Goal: Transaction & Acquisition: Download file/media

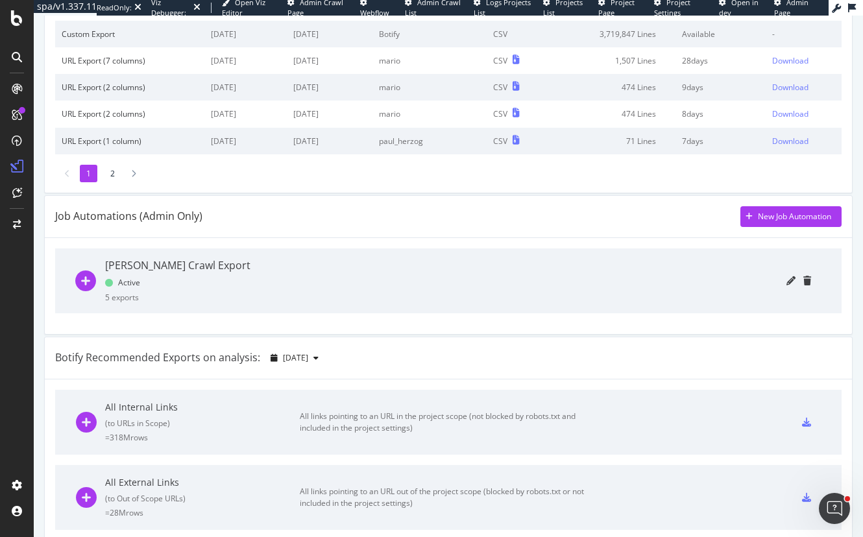
scroll to position [260, 0]
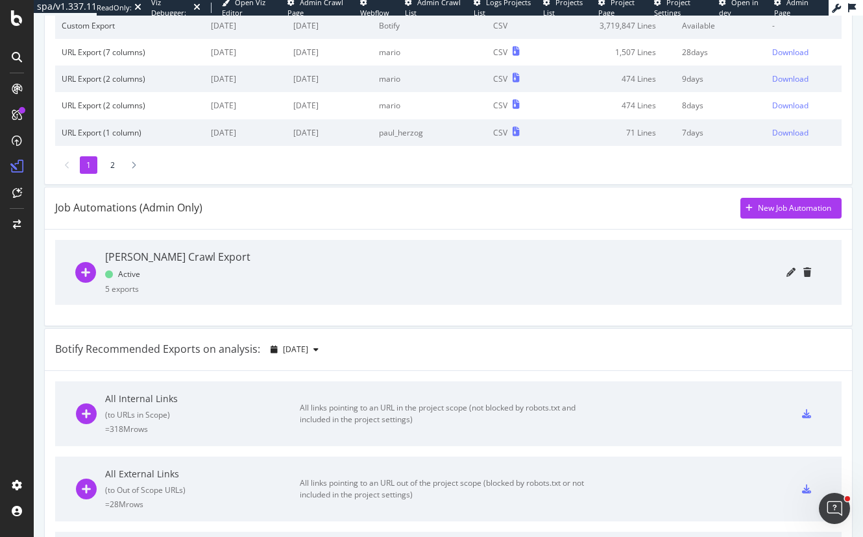
click at [164, 288] on div "[PERSON_NAME] Crawl Export Active 5 exports" at bounding box center [177, 272] width 145 height 65
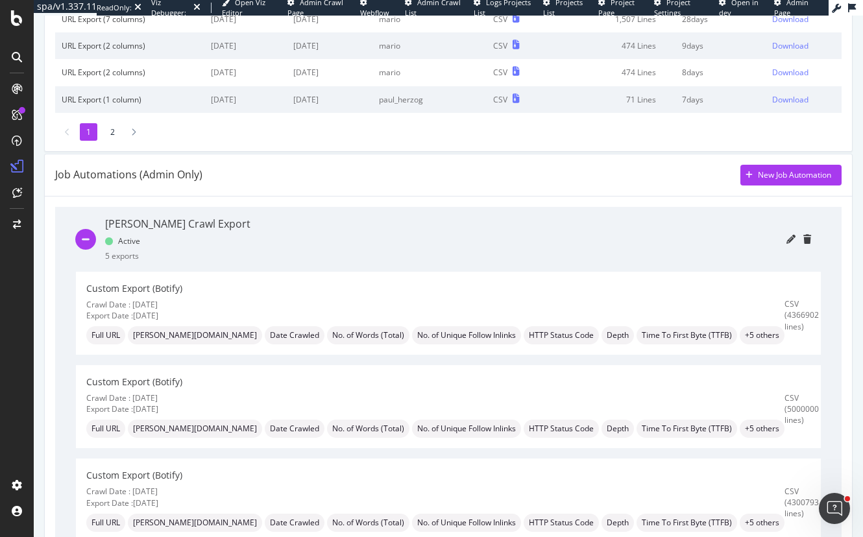
scroll to position [324, 0]
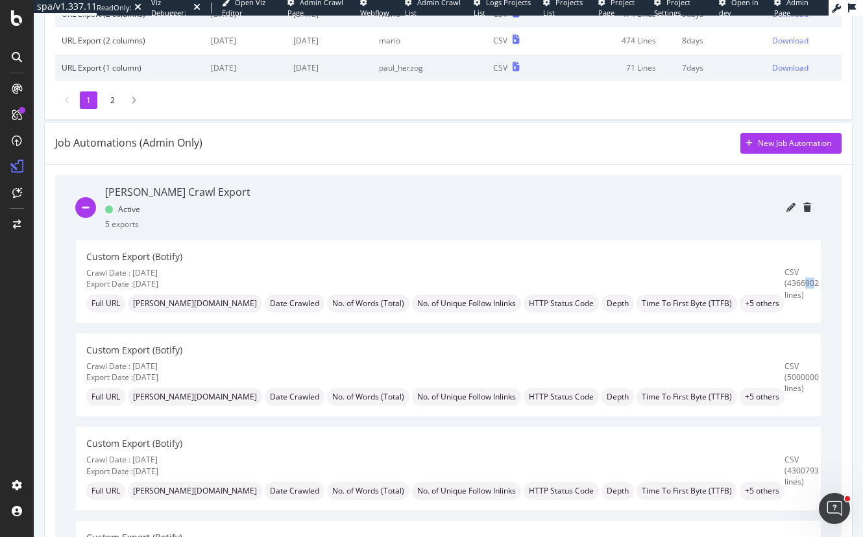
drag, startPoint x: 768, startPoint y: 279, endPoint x: 757, endPoint y: 279, distance: 11.0
click at [785, 279] on div "CSV (4366902 lines)" at bounding box center [802, 283] width 34 height 33
click at [785, 284] on div "CSV (4366902 lines)" at bounding box center [802, 283] width 34 height 33
click at [785, 285] on div "CSV (4366902 lines)" at bounding box center [802, 283] width 34 height 33
drag, startPoint x: 769, startPoint y: 281, endPoint x: 736, endPoint y: 280, distance: 33.1
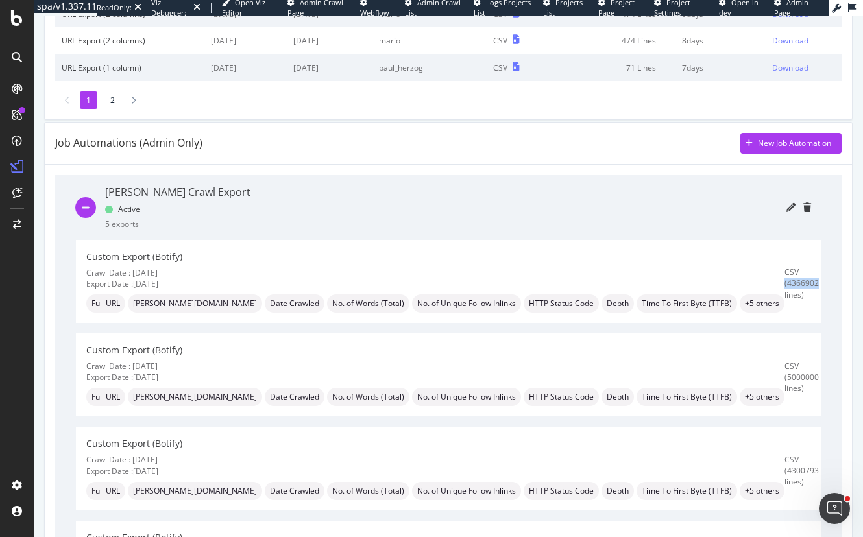
click at [785, 280] on div "CSV (4366902 lines)" at bounding box center [802, 283] width 34 height 33
click at [785, 286] on div "CSV (4366902 lines)" at bounding box center [802, 283] width 34 height 33
click at [785, 281] on div "CSV (4366902 lines)" at bounding box center [802, 283] width 34 height 33
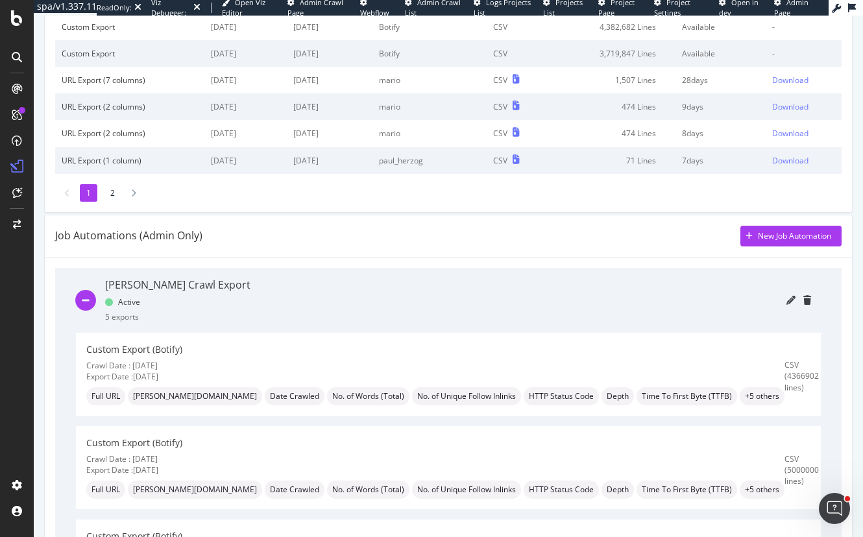
scroll to position [195, 0]
